Goal: Use online tool/utility: Utilize a website feature to perform a specific function

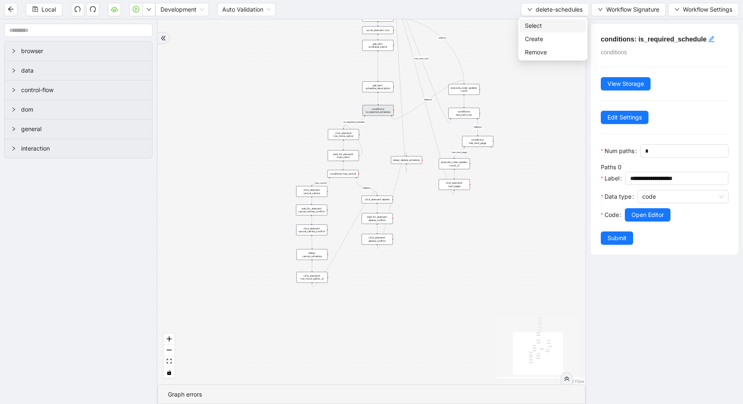
click at [542, 26] on span "Select" at bounding box center [553, 25] width 56 height 9
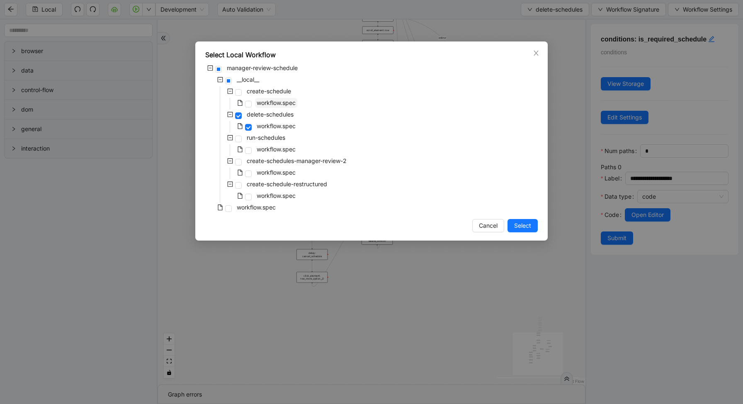
click at [263, 106] on span "workflow.spec" at bounding box center [276, 102] width 39 height 7
click at [511, 235] on div "Select Local Workflow manager-review-schedule __local__ create-schedule workflo…" at bounding box center [371, 140] width 353 height 199
click at [512, 233] on div "Select Local Workflow manager-review-schedule __local__ create-schedule workflo…" at bounding box center [371, 140] width 353 height 199
click at [517, 224] on span "Select" at bounding box center [522, 225] width 17 height 9
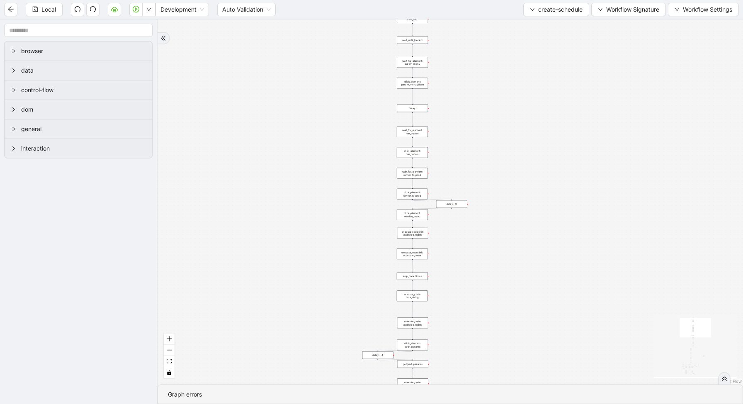
drag, startPoint x: 440, startPoint y: 291, endPoint x: 438, endPoint y: 250, distance: 41.1
click at [438, 251] on div "loopFrom exitFrom fallback enable_retry has_error is_selected fallback create_s…" at bounding box center [451, 201] width 586 height 365
click at [409, 246] on div "loop_data: flows" at bounding box center [410, 245] width 31 height 8
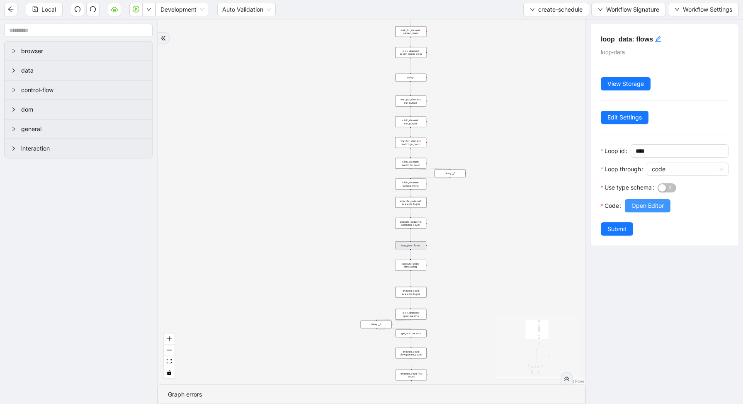
click at [642, 202] on span "Open Editor" at bounding box center [648, 205] width 32 height 9
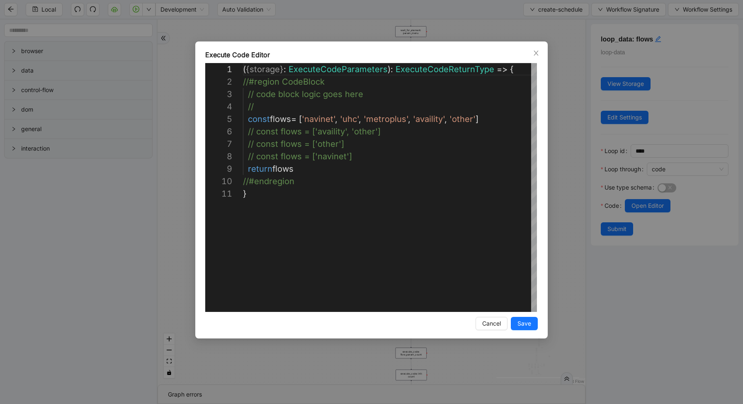
click at [584, 175] on div "**********" at bounding box center [371, 202] width 743 height 404
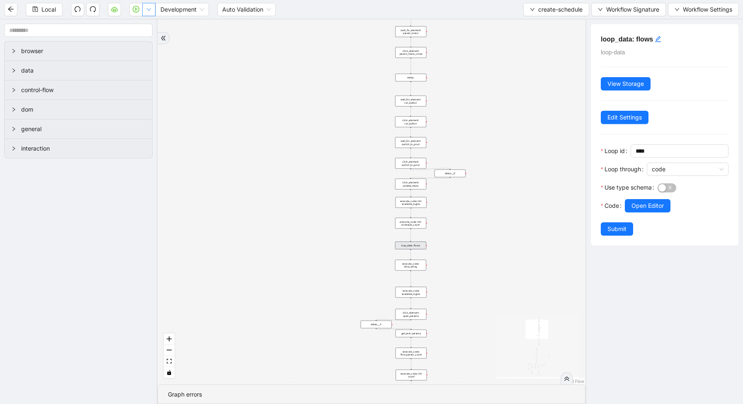
click at [152, 11] on button "button" at bounding box center [148, 9] width 13 height 13
click at [151, 26] on li "Run local workflow" at bounding box center [122, 25] width 61 height 13
